Goal: Task Accomplishment & Management: Use online tool/utility

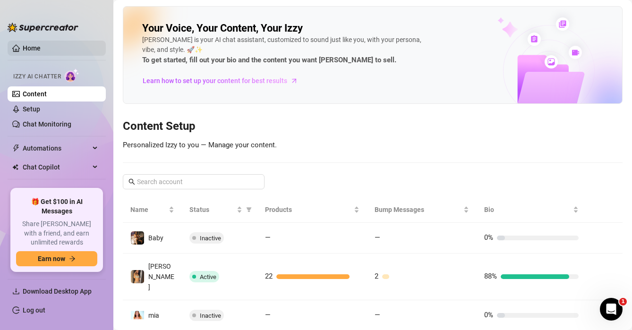
click at [31, 49] on link "Home" at bounding box center [32, 48] width 18 height 8
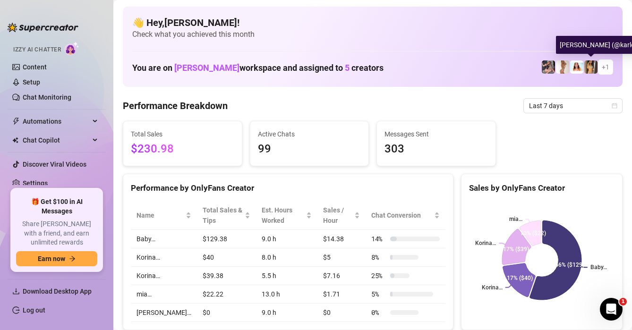
click at [591, 69] on img at bounding box center [590, 66] width 13 height 13
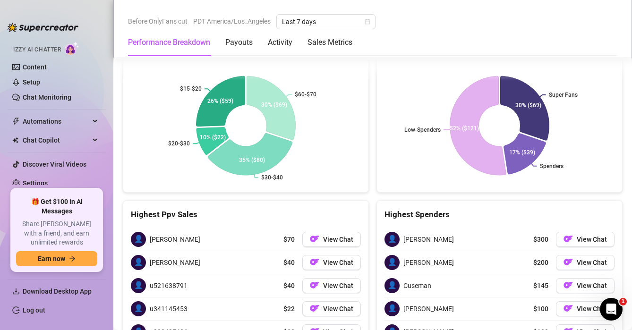
scroll to position [1646, 0]
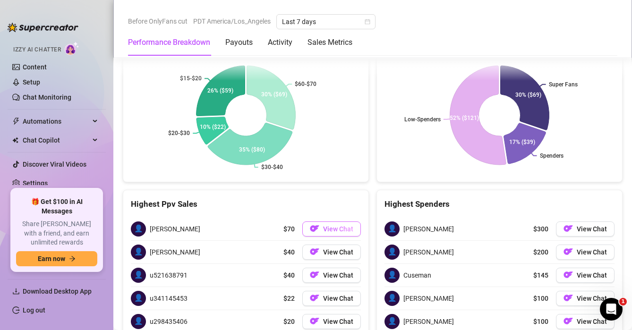
click at [317, 224] on img "button" at bounding box center [314, 228] width 9 height 9
click at [38, 66] on link "Content" at bounding box center [35, 67] width 24 height 8
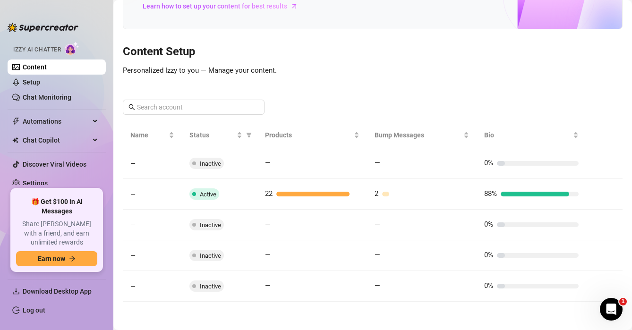
scroll to position [75, 0]
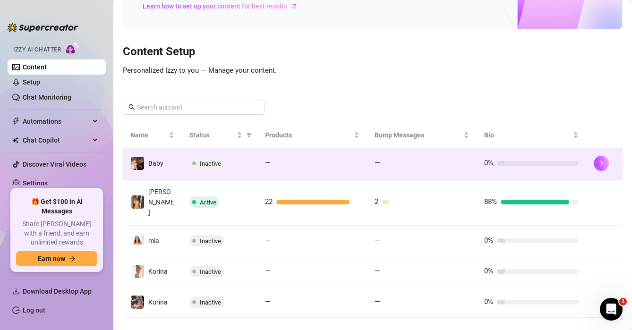
click at [192, 165] on span at bounding box center [194, 163] width 4 height 11
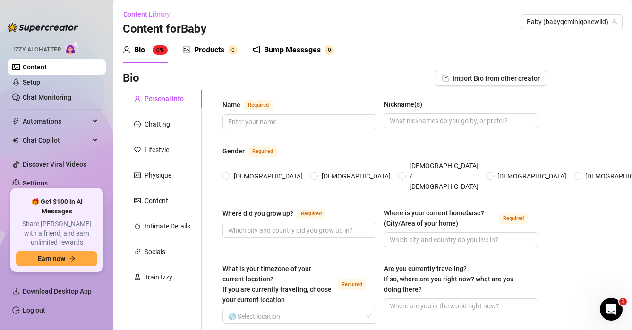
scroll to position [17, 0]
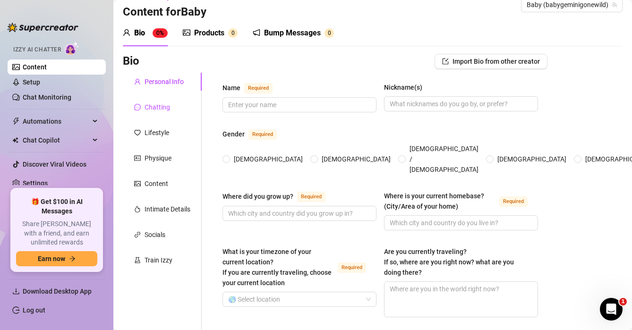
click at [164, 109] on div "Chatting" at bounding box center [158, 107] width 26 height 10
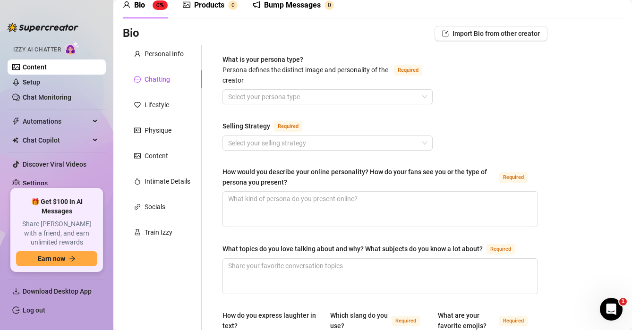
scroll to position [0, 0]
